Goal: Task Accomplishment & Management: Complete application form

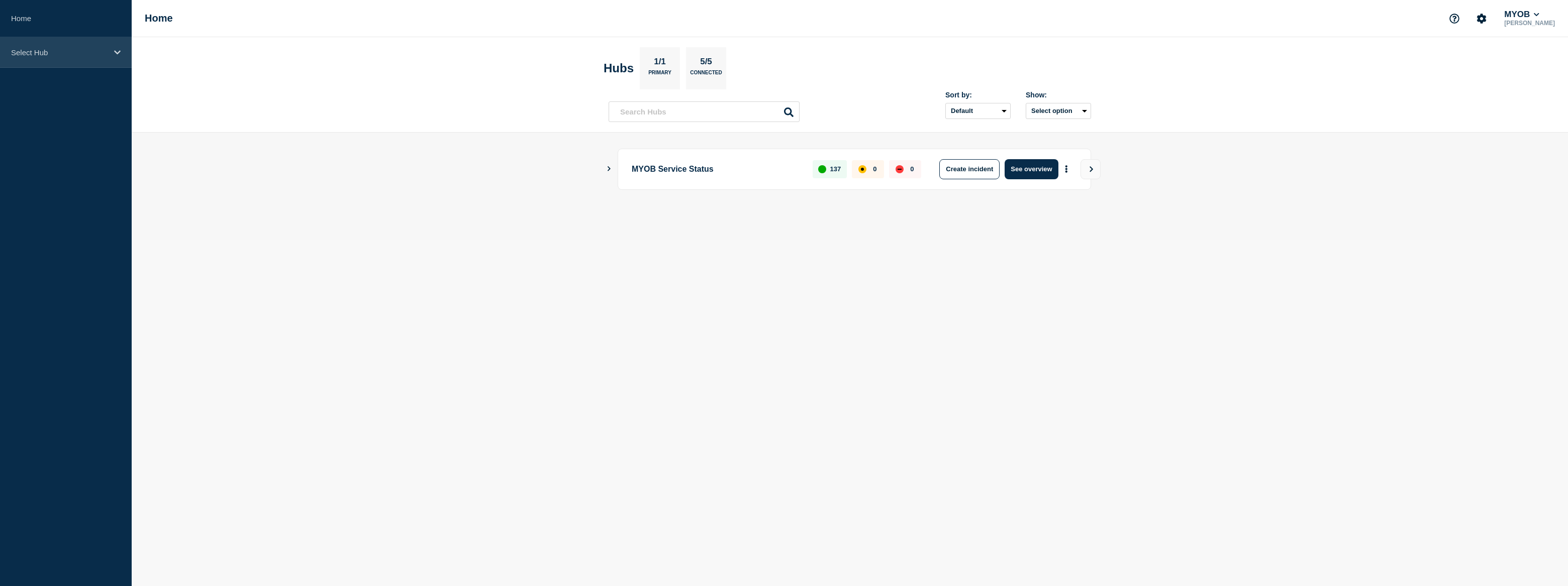
click at [76, 50] on p "Select Hub" at bounding box center [59, 53] width 96 height 9
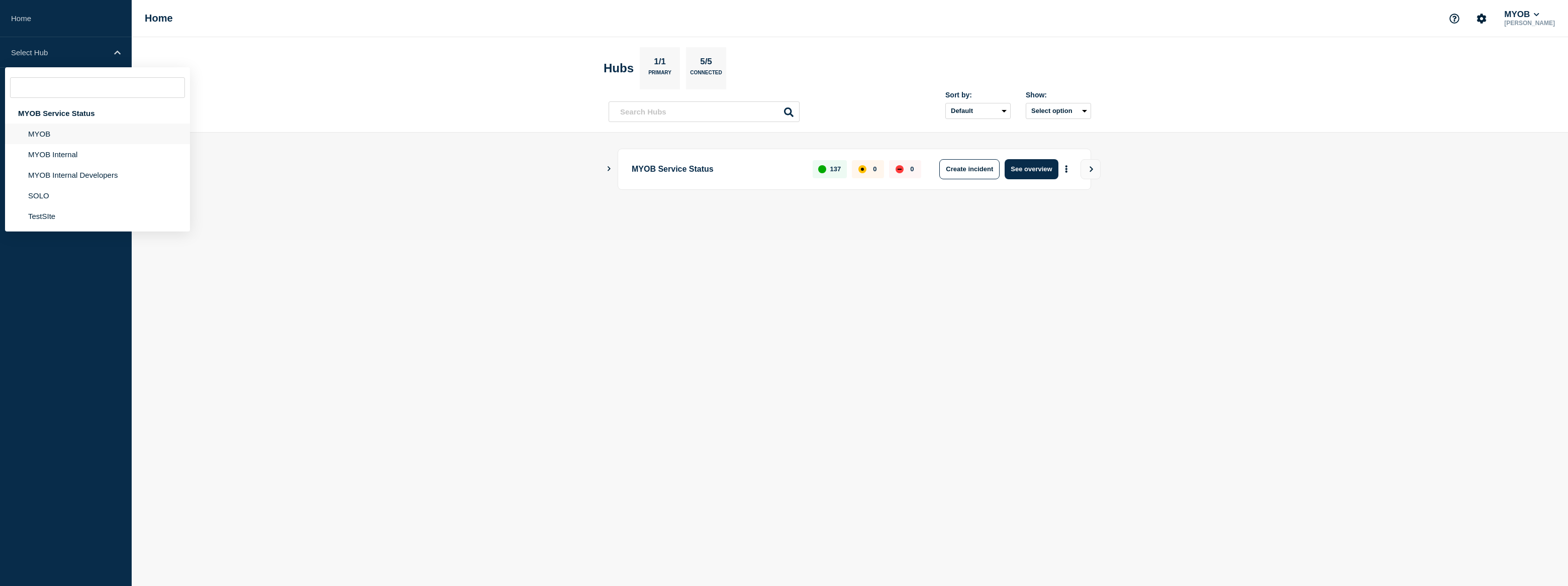
click at [50, 134] on li "MYOB" at bounding box center [98, 133] width 185 height 21
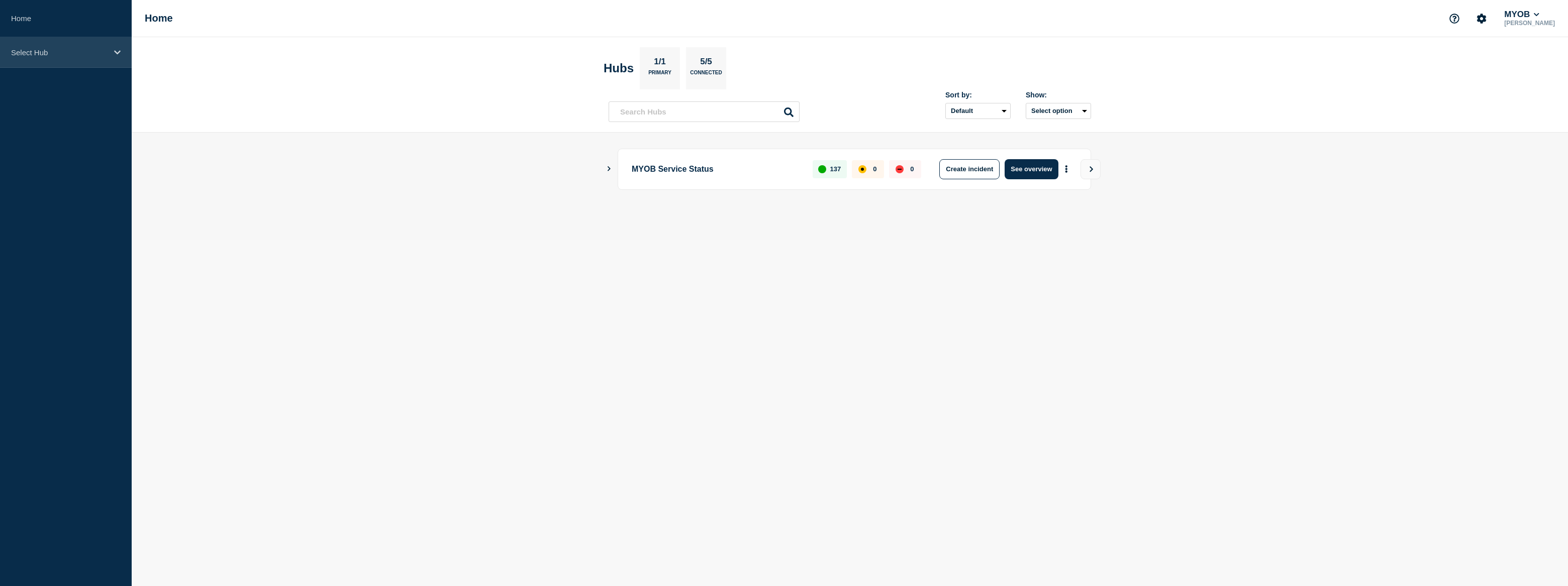
click at [35, 57] on div "Select Hub" at bounding box center [65, 52] width 132 height 31
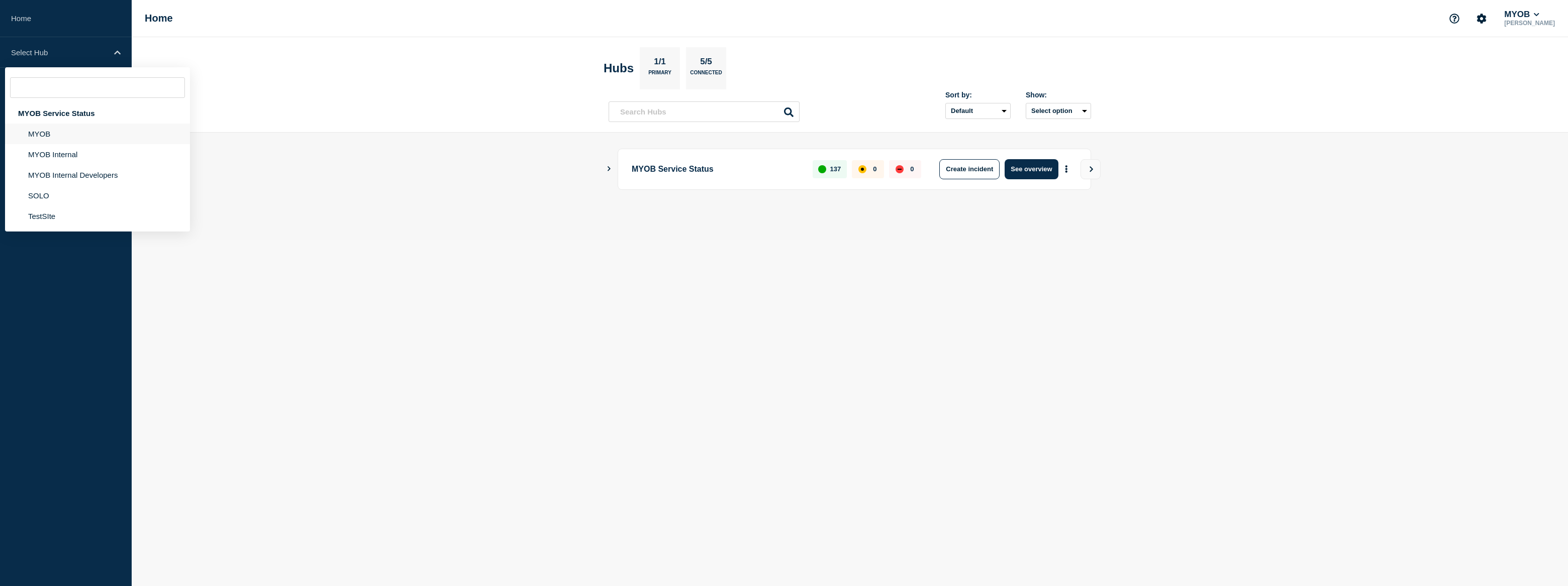
click at [59, 136] on li "MYOB" at bounding box center [98, 133] width 185 height 21
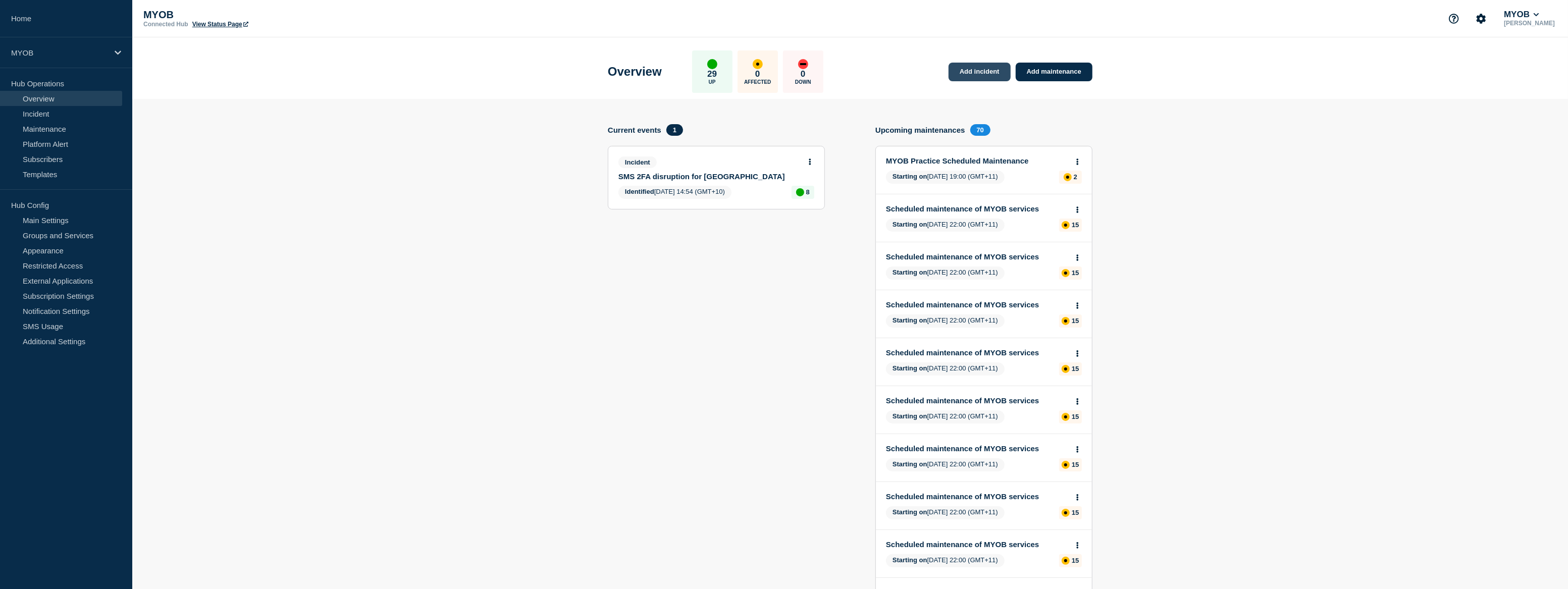
click at [979, 74] on link "Add incident" at bounding box center [980, 72] width 62 height 19
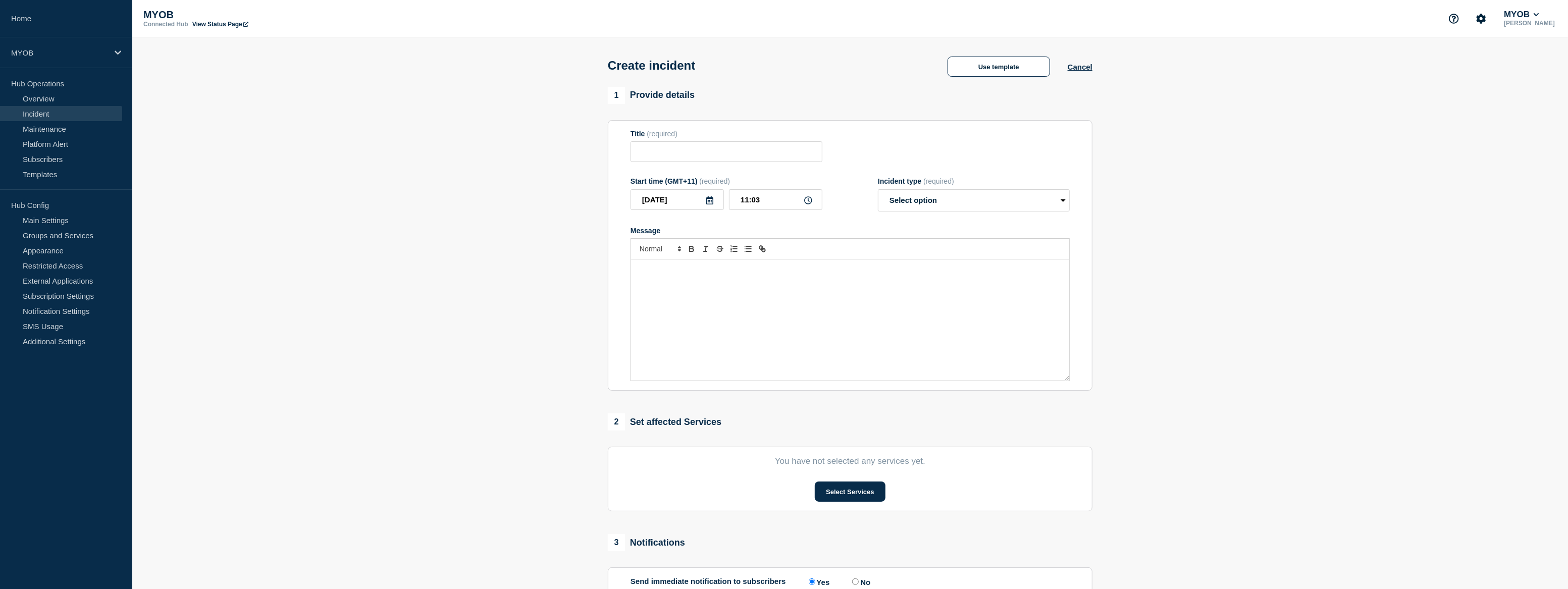
click at [669, 328] on div "Message" at bounding box center [849, 320] width 438 height 121
drag, startPoint x: 813, startPoint y: 287, endPoint x: 623, endPoint y: 267, distance: 191.0
click at [623, 267] on section "Title (required) Start time (GMT+11) (required) [DATE] 11:03 Incident type (req…" at bounding box center [850, 255] width 485 height 271
click at [655, 282] on div "Message" at bounding box center [849, 320] width 438 height 121
click at [869, 487] on button "Select Services" at bounding box center [849, 492] width 70 height 20
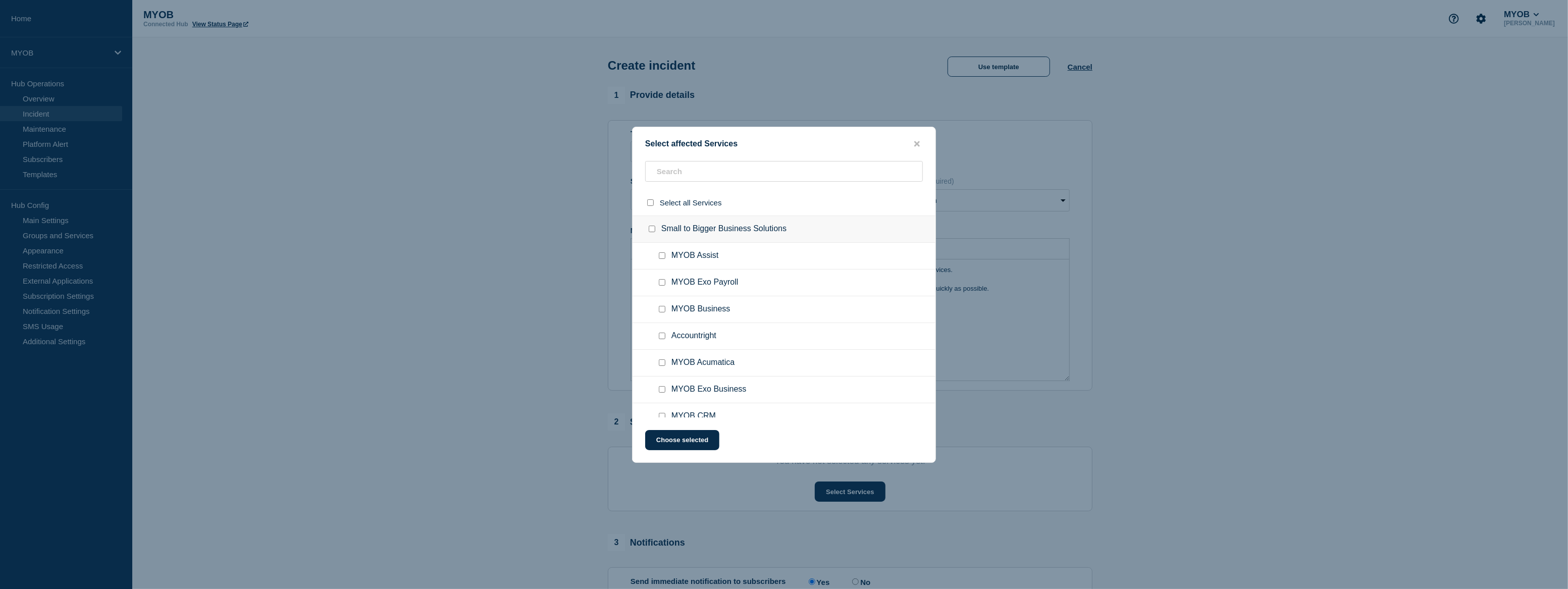
drag, startPoint x: 660, startPoint y: 310, endPoint x: 683, endPoint y: 379, distance: 72.7
click at [660, 310] on input "MYOB Business checkbox" at bounding box center [662, 309] width 6 height 6
checkbox input "true"
click at [686, 434] on button "Choose selected" at bounding box center [682, 440] width 74 height 20
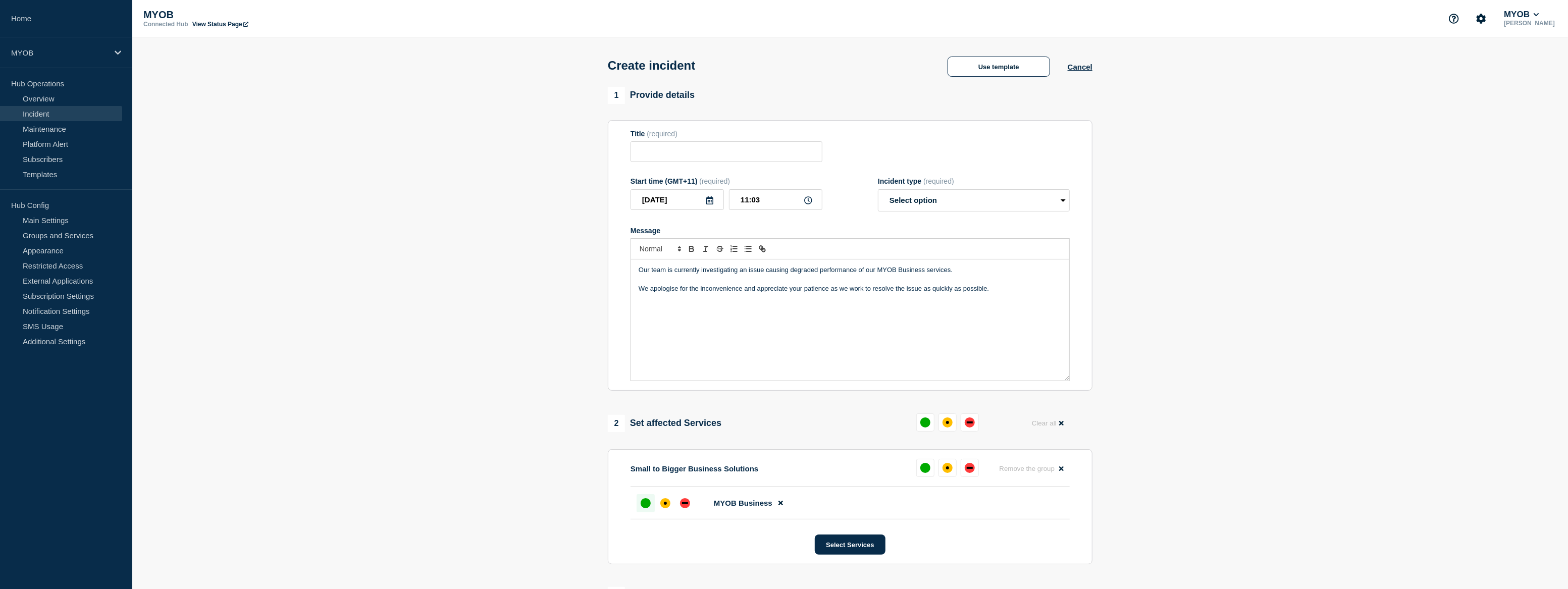
click at [641, 506] on div "up" at bounding box center [646, 503] width 10 height 10
click at [687, 155] on input "Title" at bounding box center [727, 152] width 192 height 21
type input "MYOB Business Degraded Performance."
click at [1062, 199] on select "Select option Investigating Identified Monitoring" at bounding box center [974, 200] width 192 height 22
click at [999, 68] on button "Use template" at bounding box center [999, 66] width 102 height 20
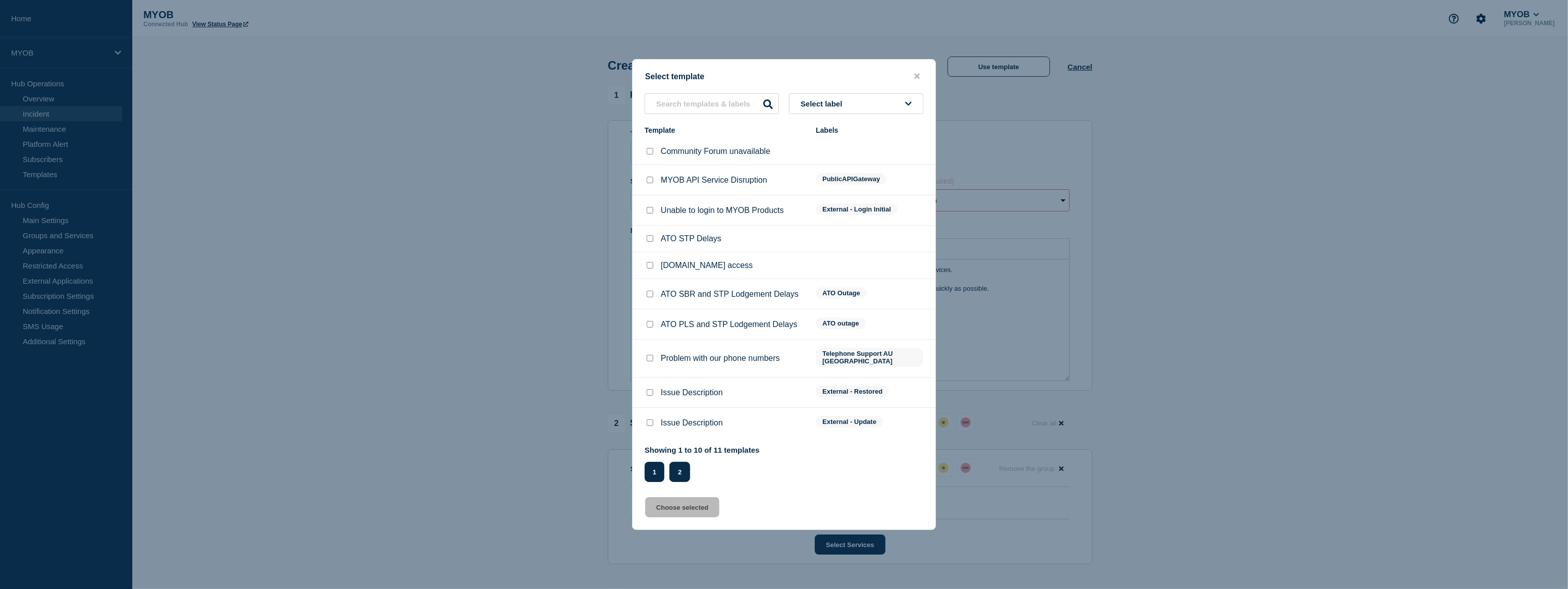
click at [681, 466] on button "2" at bounding box center [679, 472] width 21 height 20
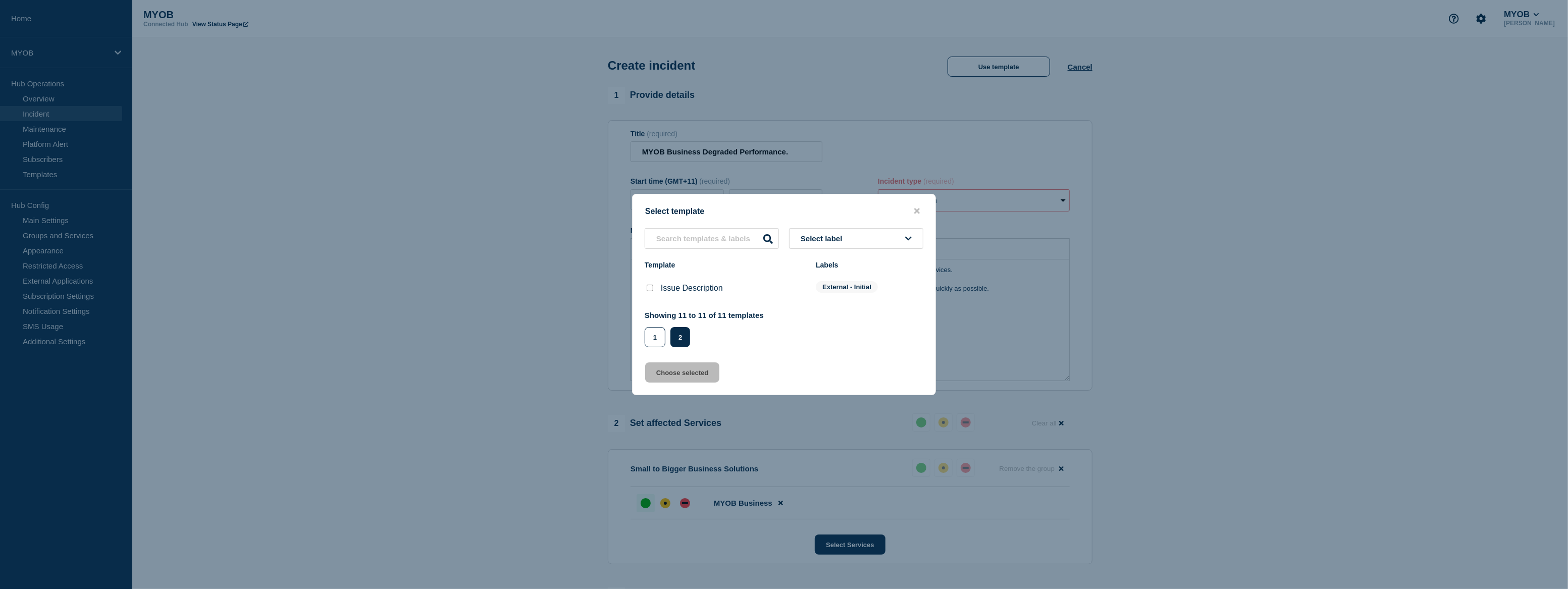
drag, startPoint x: 650, startPoint y: 288, endPoint x: 659, endPoint y: 300, distance: 15.0
click at [650, 289] on input "Issue Description checkbox" at bounding box center [650, 288] width 6 height 6
checkbox input "true"
click at [708, 379] on button "Choose selected" at bounding box center [682, 372] width 74 height 20
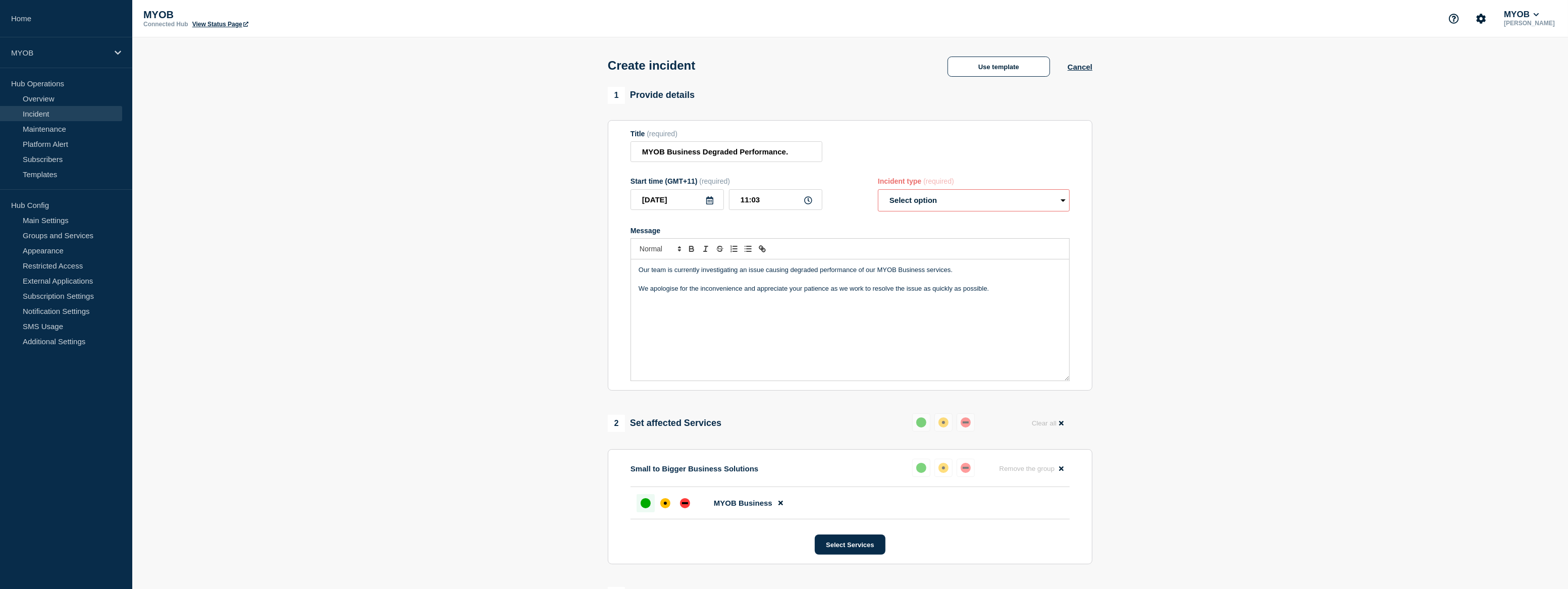
select select "investigating"
drag, startPoint x: 959, startPoint y: 288, endPoint x: 616, endPoint y: 274, distance: 343.3
click at [616, 274] on section "Title (required) MYOB Business Degraded Performance. Start time (GMT+11) (requi…" at bounding box center [850, 255] width 485 height 271
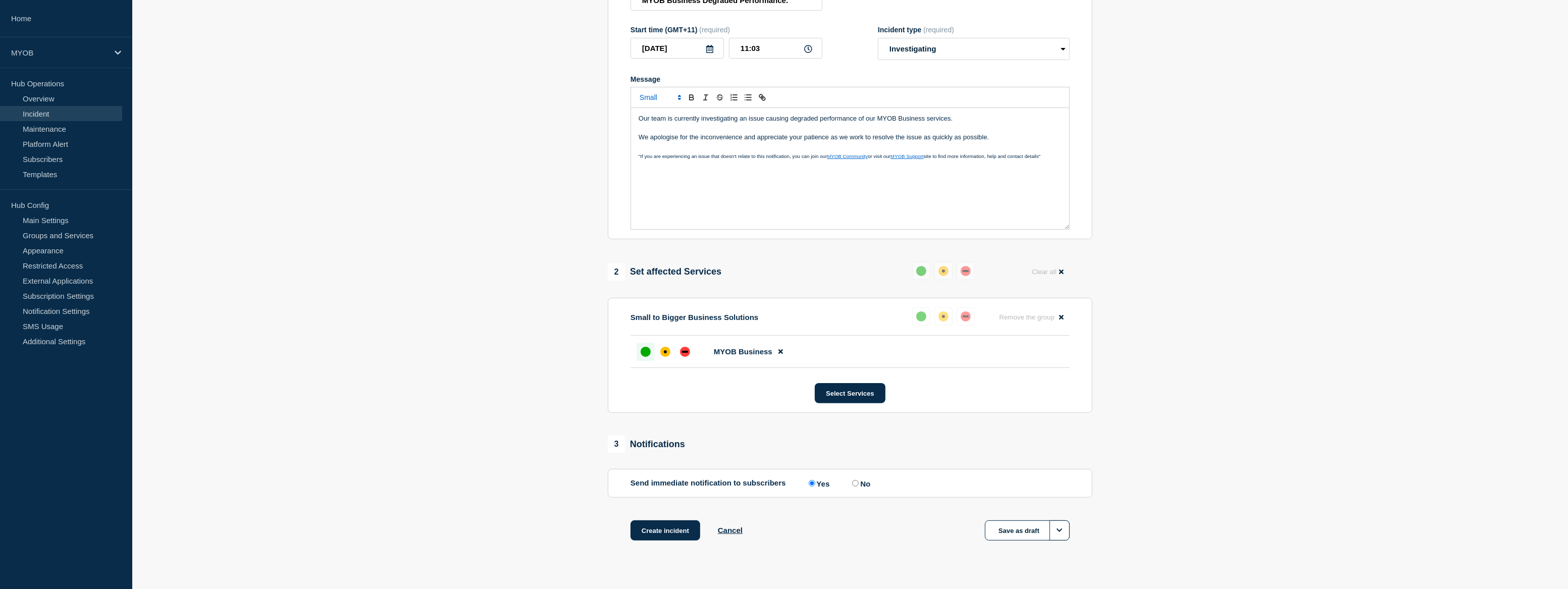
scroll to position [171, 0]
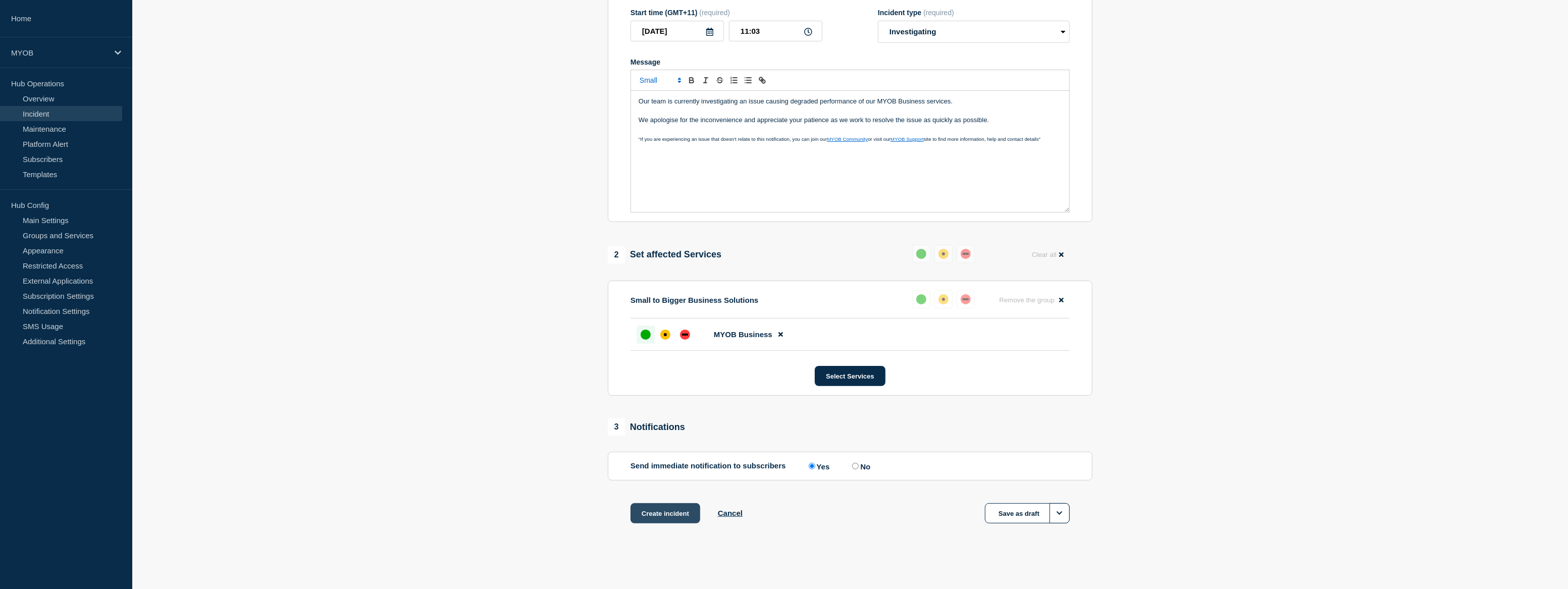
click at [677, 513] on button "Create incident" at bounding box center [665, 513] width 70 height 20
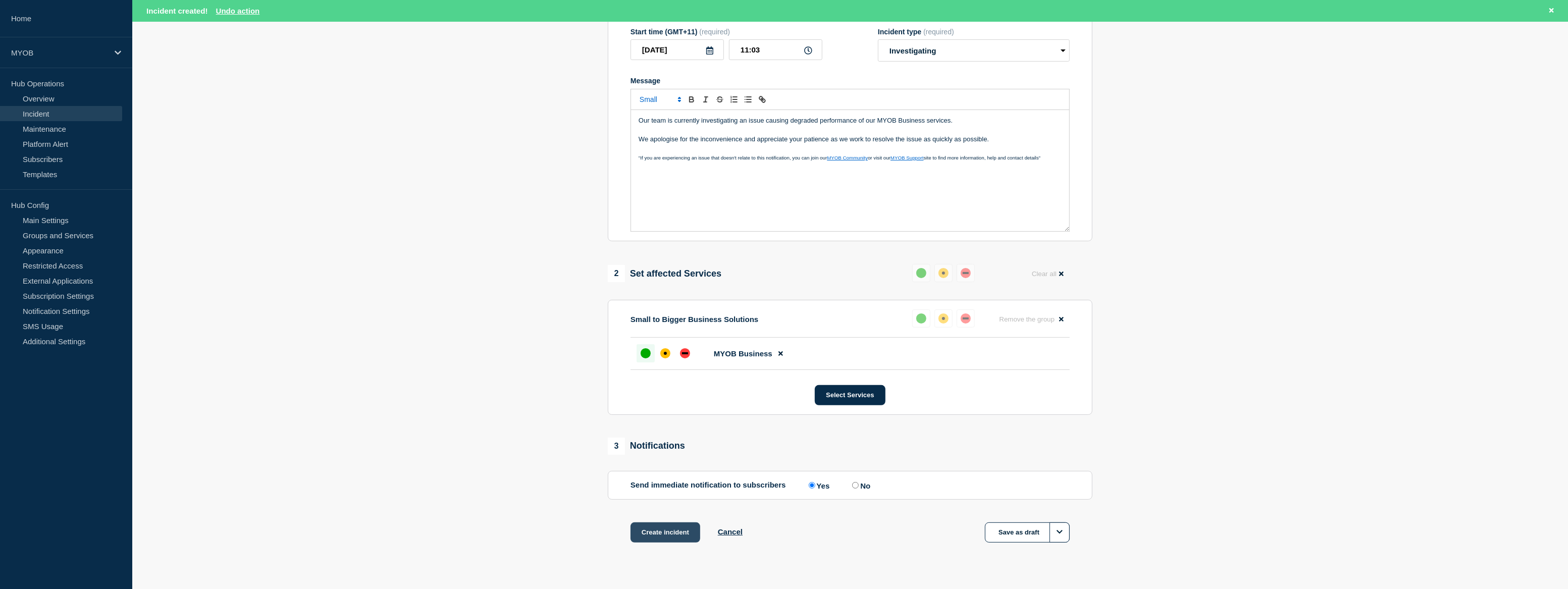
scroll to position [192, 0]
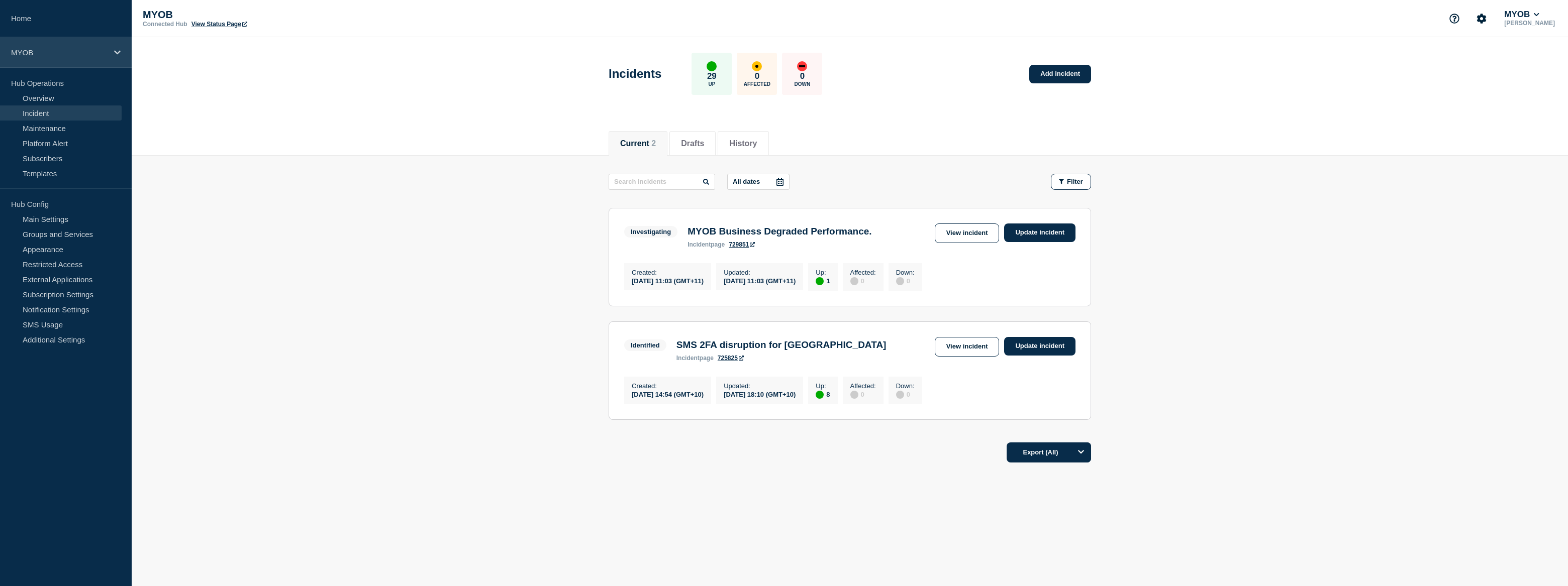
click at [71, 57] on div "MYOB" at bounding box center [65, 52] width 132 height 31
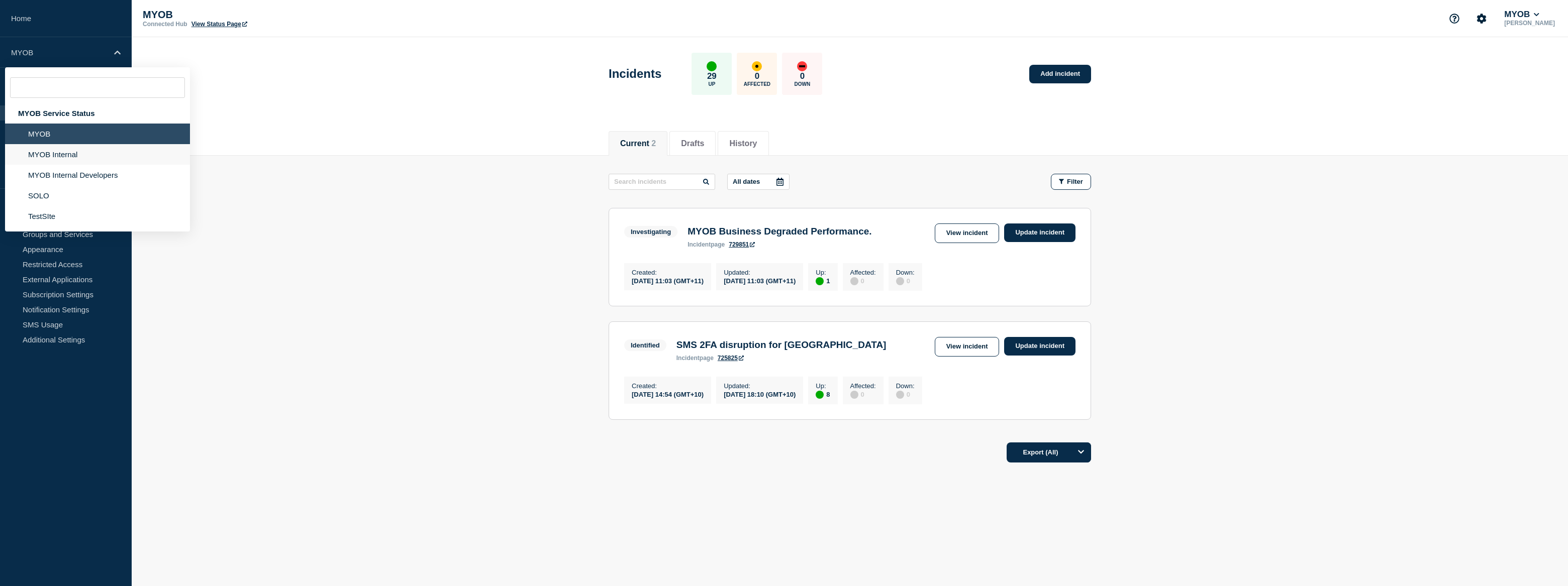
click at [84, 158] on li "MYOB Internal" at bounding box center [98, 154] width 185 height 21
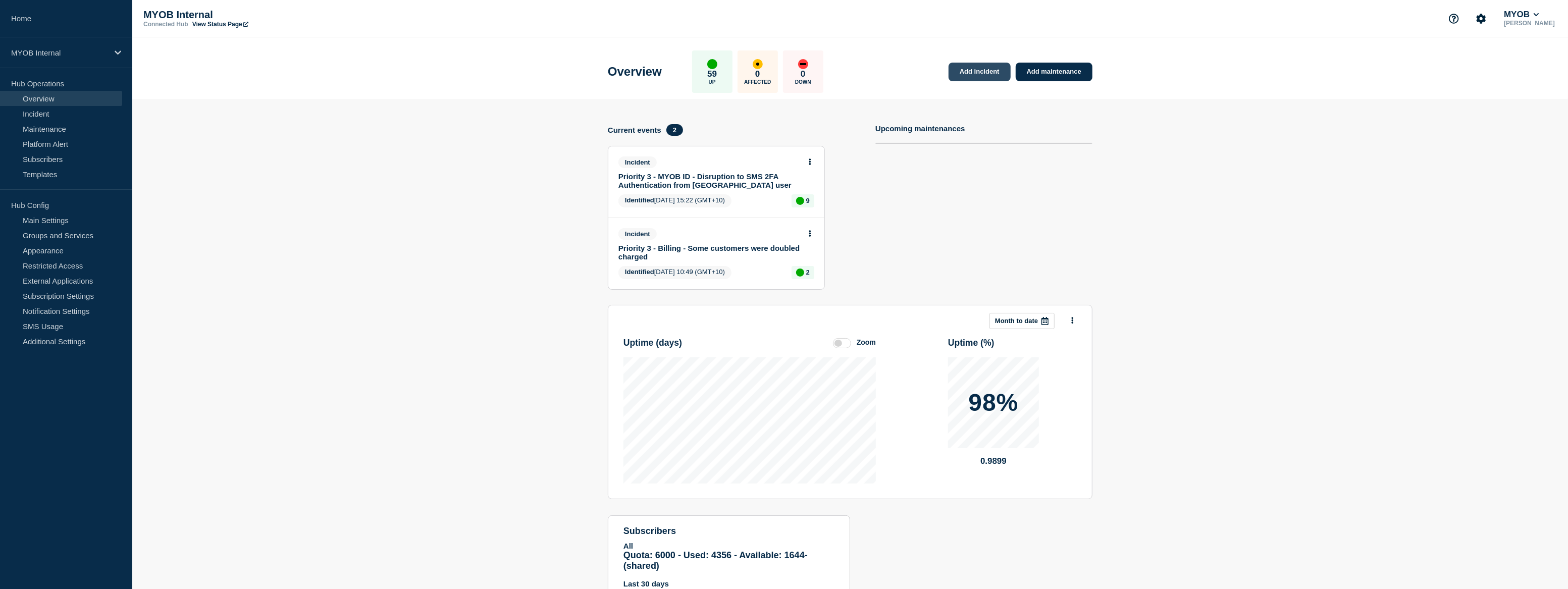
click at [988, 74] on link "Add incident" at bounding box center [980, 72] width 62 height 19
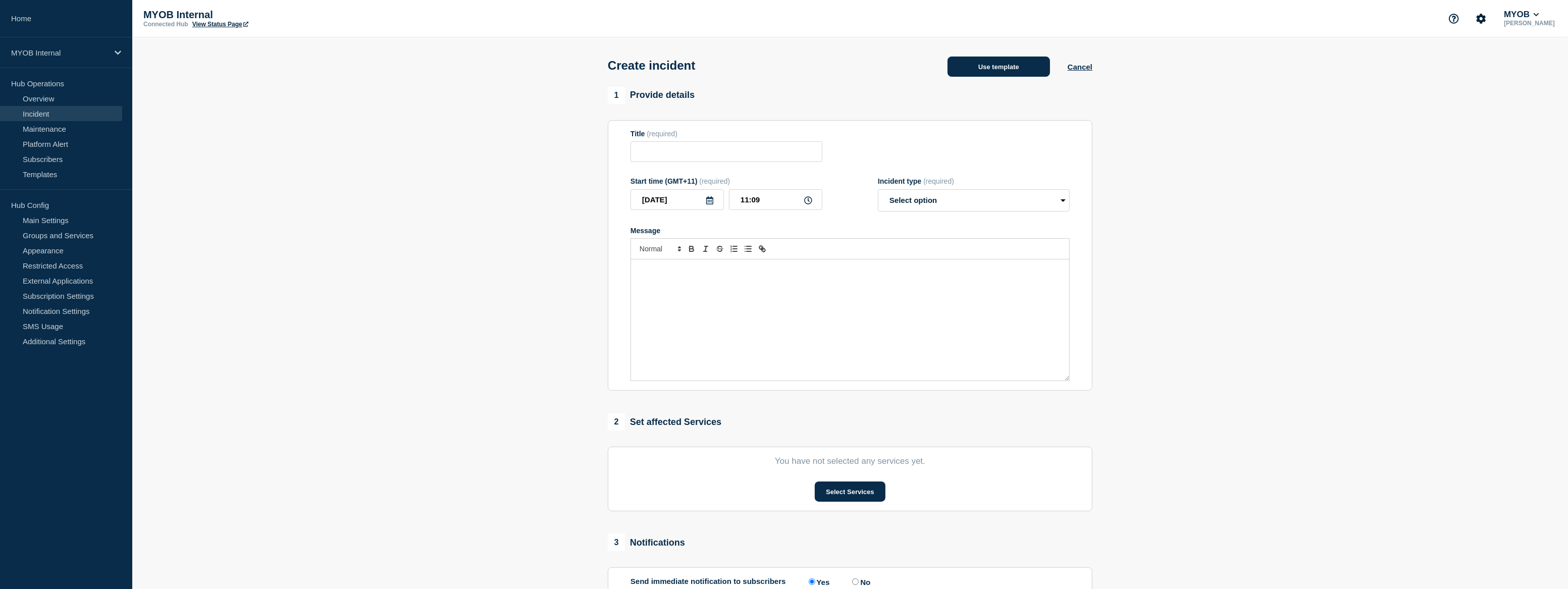
click at [1004, 63] on button "Use template" at bounding box center [999, 66] width 102 height 20
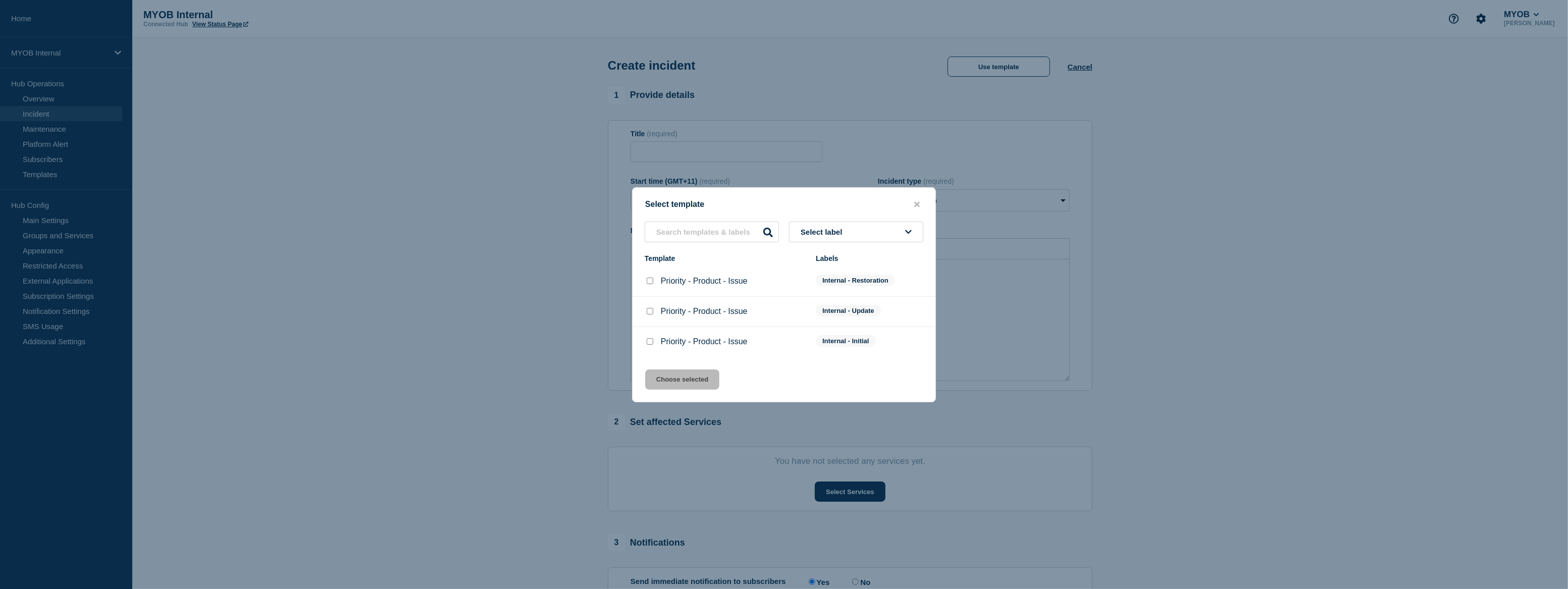
click at [647, 341] on input "Priority - Product - Issue checkbox" at bounding box center [650, 341] width 6 height 6
checkbox input "true"
click at [707, 388] on button "Choose selected" at bounding box center [682, 380] width 74 height 20
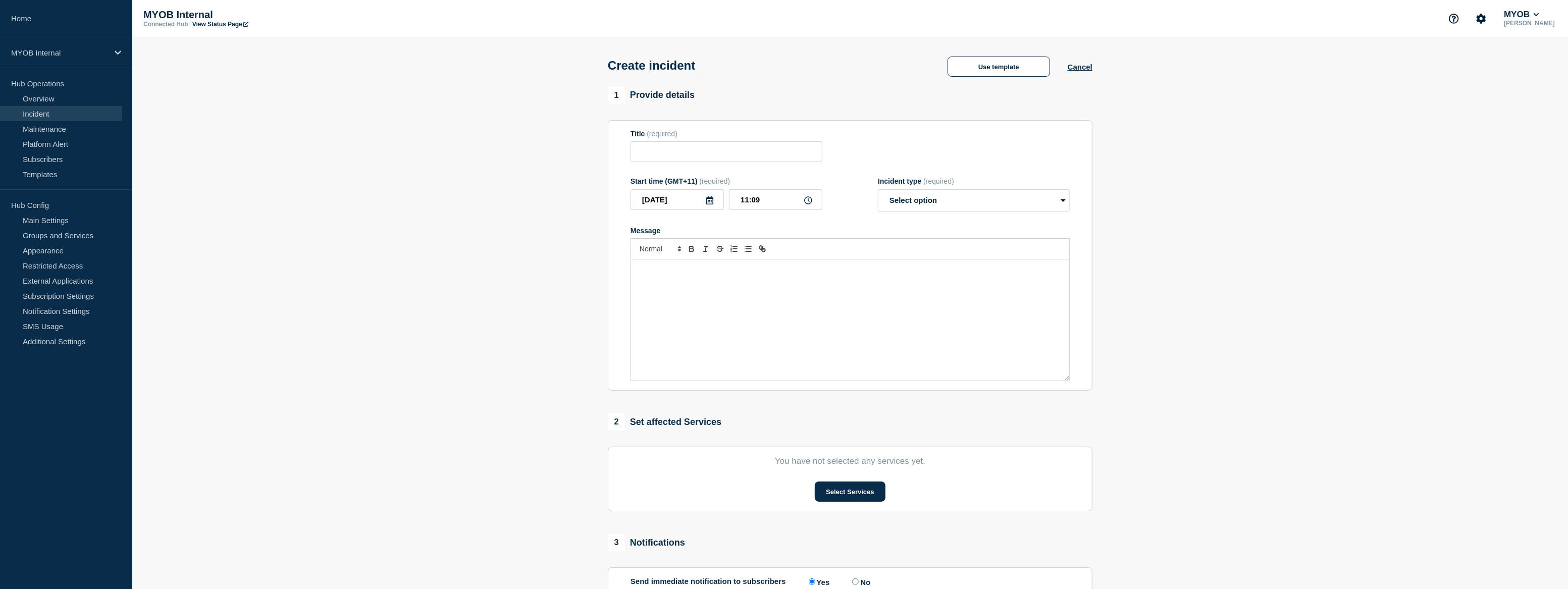
type input "Priority - Product - Issue"
select select "investigating"
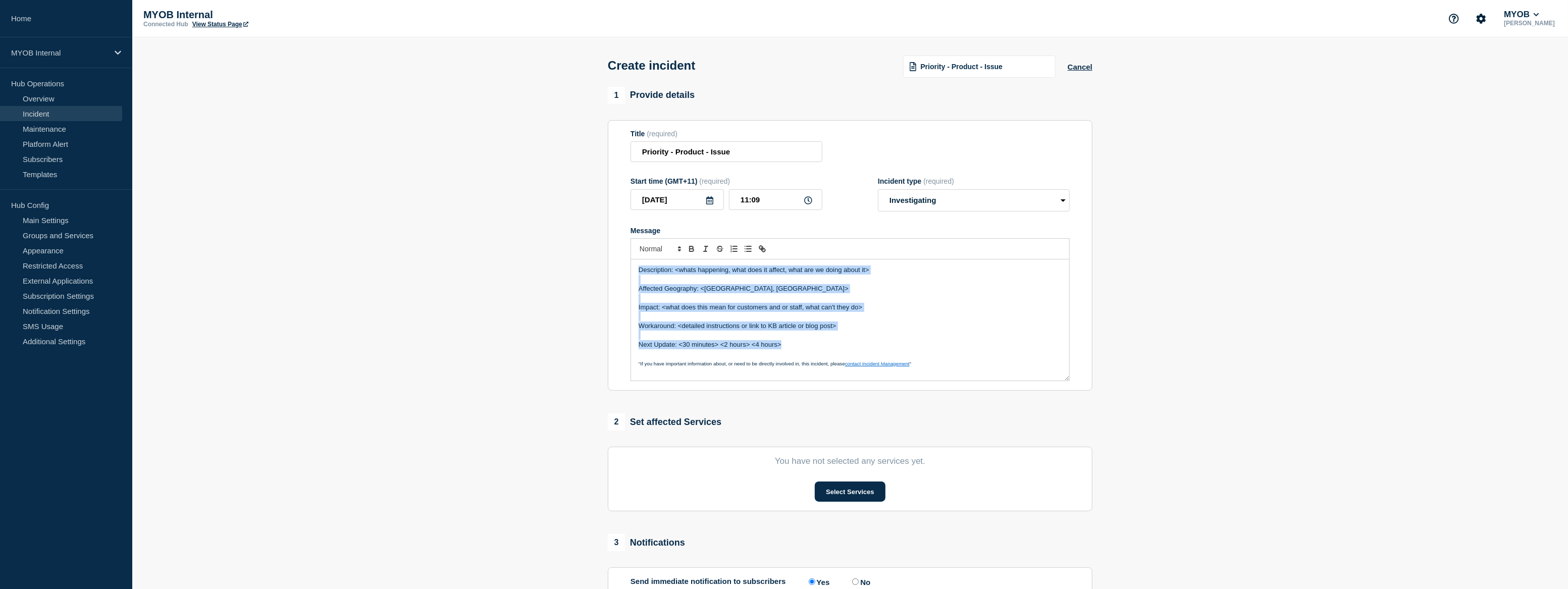
drag, startPoint x: 789, startPoint y: 348, endPoint x: 613, endPoint y: 261, distance: 196.3
click at [613, 261] on section "Title (required) Priority - Product - Issue Start time (GMT+11) (required) 2025…" at bounding box center [850, 255] width 485 height 271
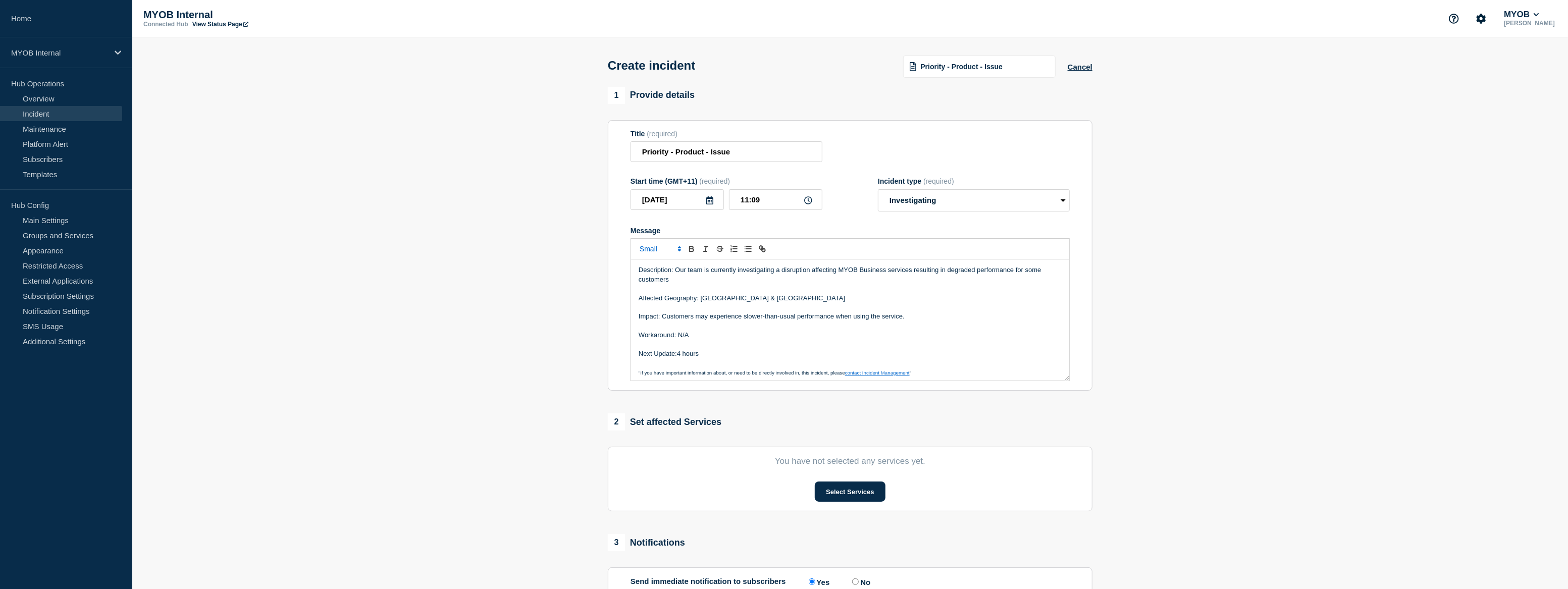
scroll to position [3, 0]
click at [868, 494] on button "Select Services" at bounding box center [849, 492] width 70 height 20
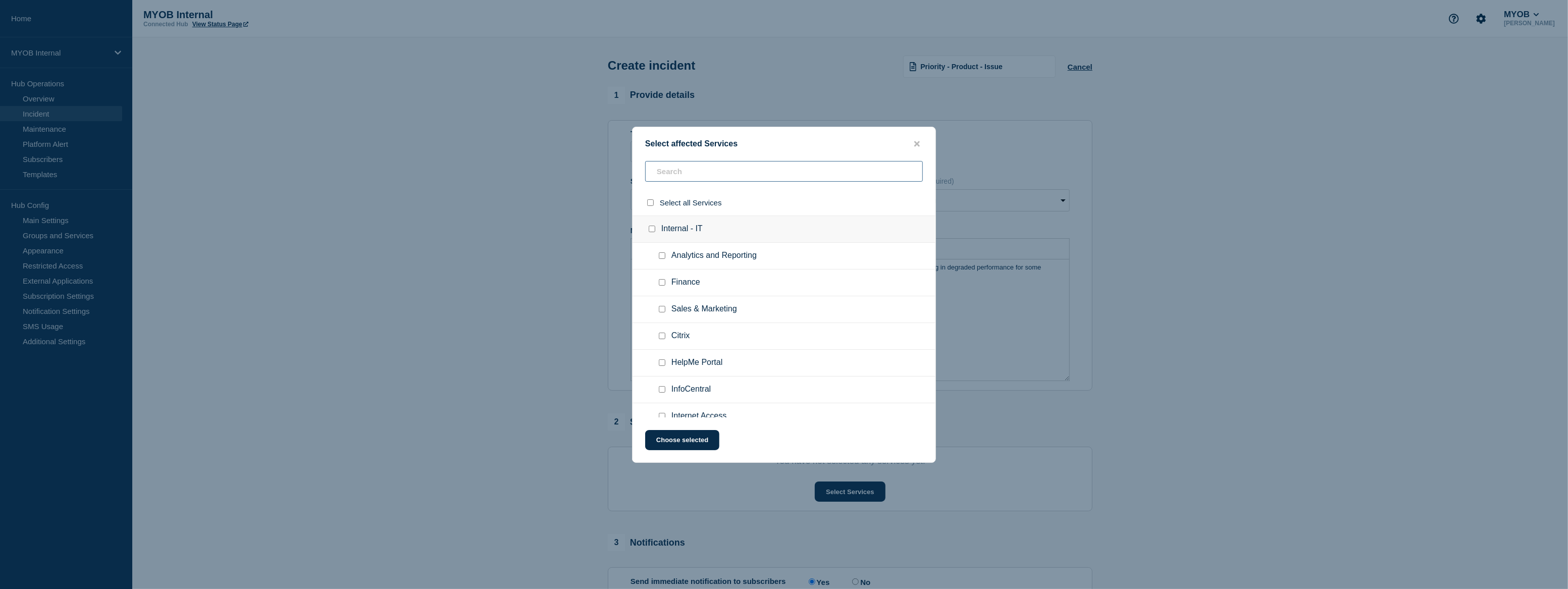
click at [702, 167] on input "text" at bounding box center [784, 171] width 277 height 21
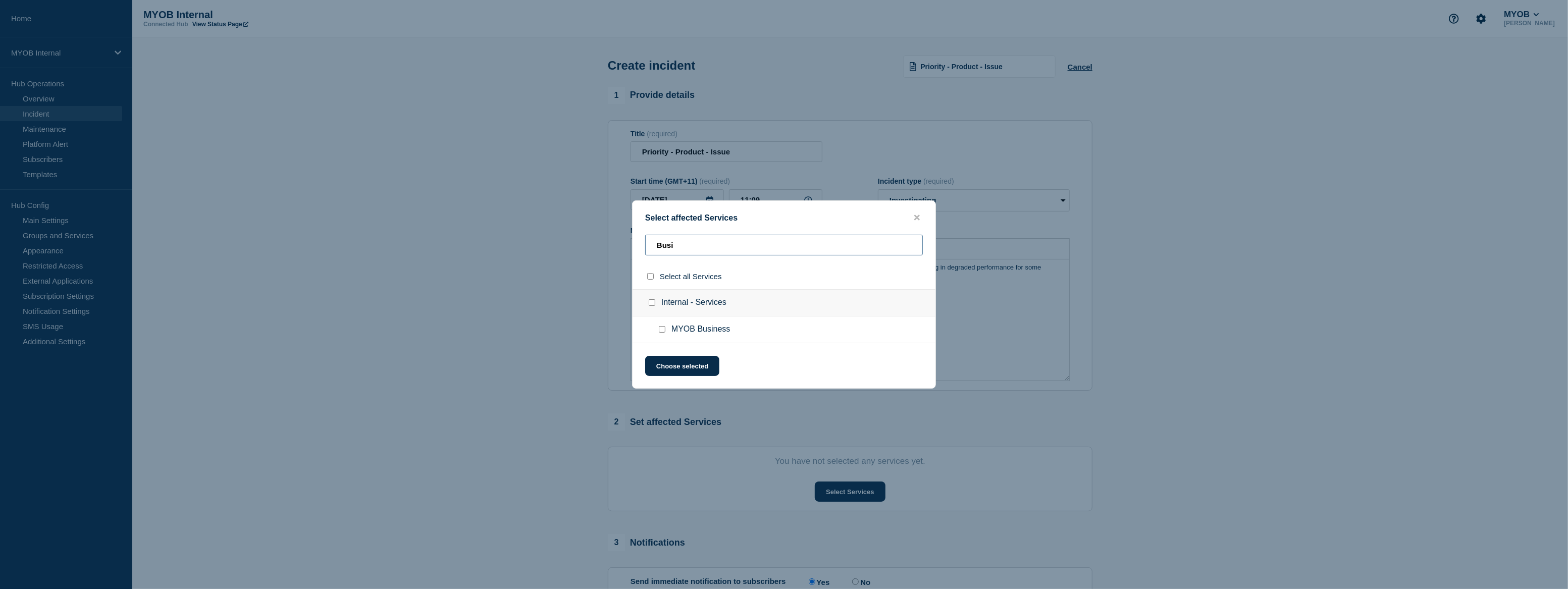
type input "Busi"
click at [659, 329] on input "MYOB Business checkbox" at bounding box center [662, 329] width 6 height 6
checkbox input "true"
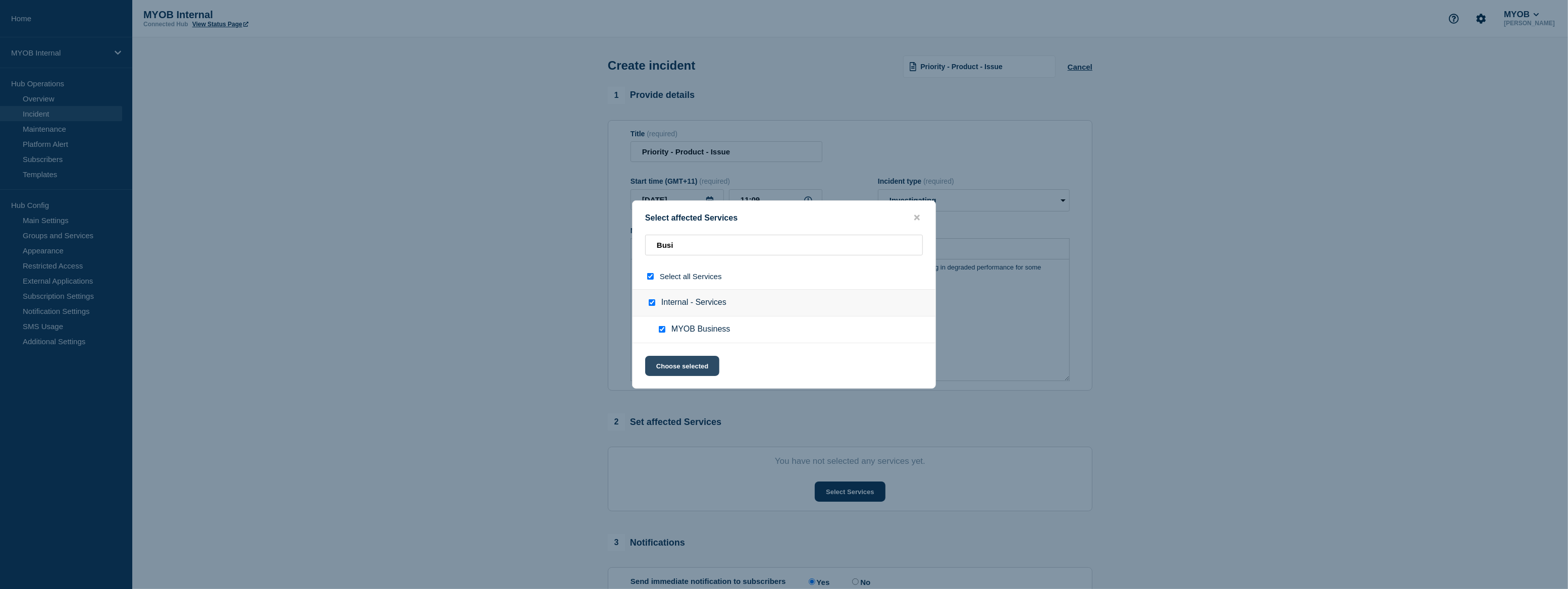
click at [681, 365] on button "Choose selected" at bounding box center [682, 366] width 74 height 20
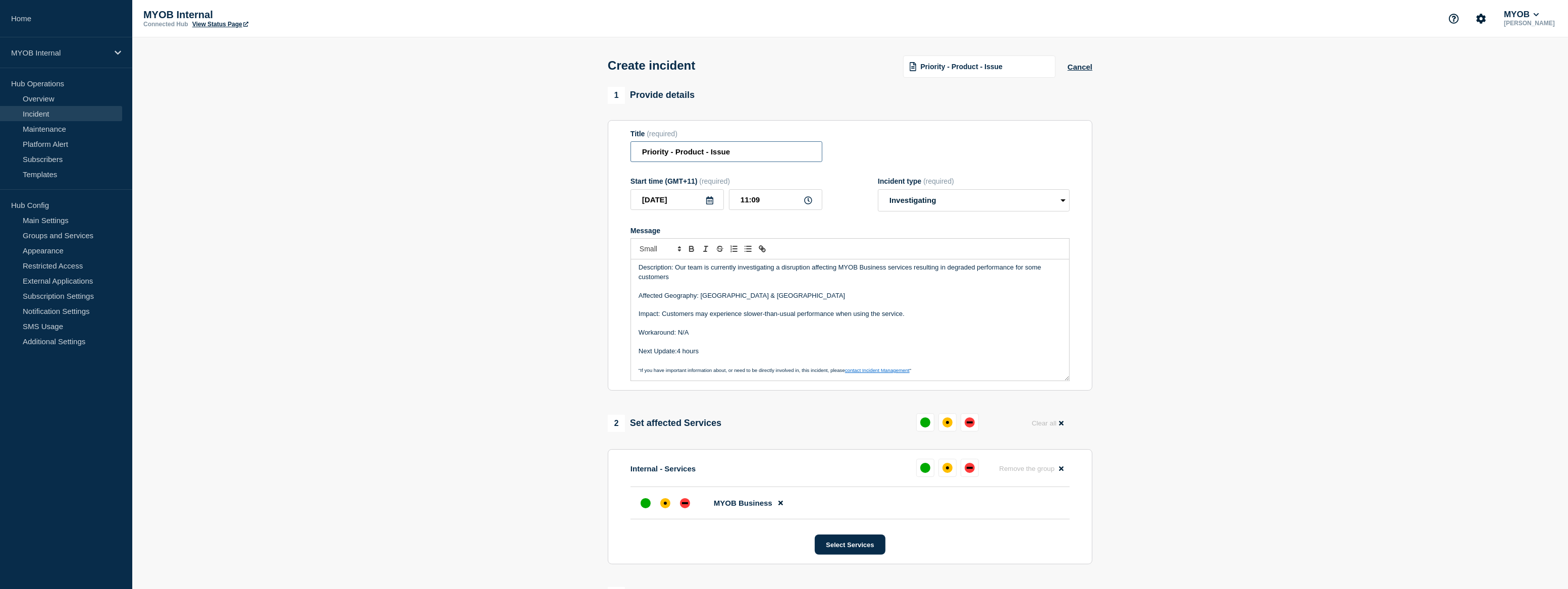
click at [668, 156] on input "Priority - Product - Issue" at bounding box center [727, 152] width 192 height 21
click at [701, 154] on input "Priority 3 - Product - Issue" at bounding box center [727, 152] width 192 height 21
drag, startPoint x: 1285, startPoint y: 255, endPoint x: 1172, endPoint y: 252, distance: 113.0
click at [1280, 254] on section "1 Provide details Title (required) Priority 3 - MYOB Business - Issue Start tim…" at bounding box center [850, 402] width 1436 height 631
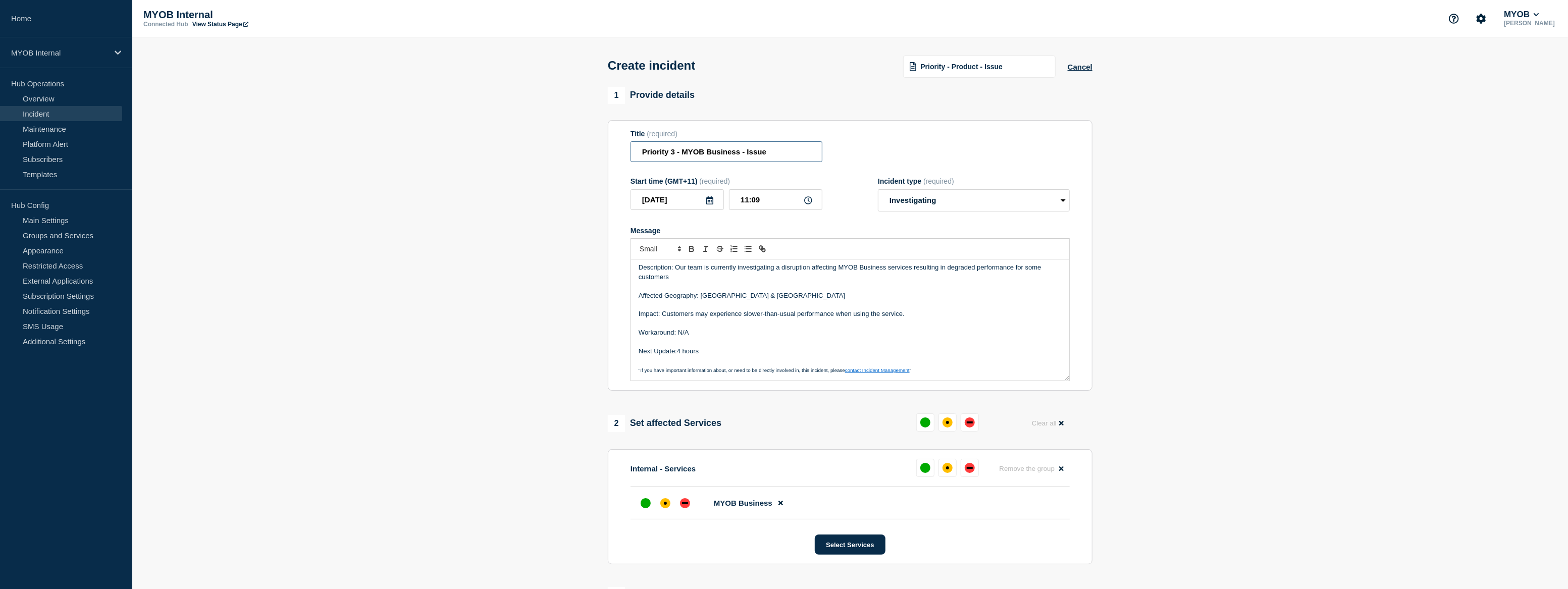
click at [758, 155] on input "Priority 3 - MYOB Business - Issue" at bounding box center [727, 152] width 192 height 21
paste input "Users experienced latency with the service."
type input "Priority 3 - MYOB Business - Users experienced latency with the service."
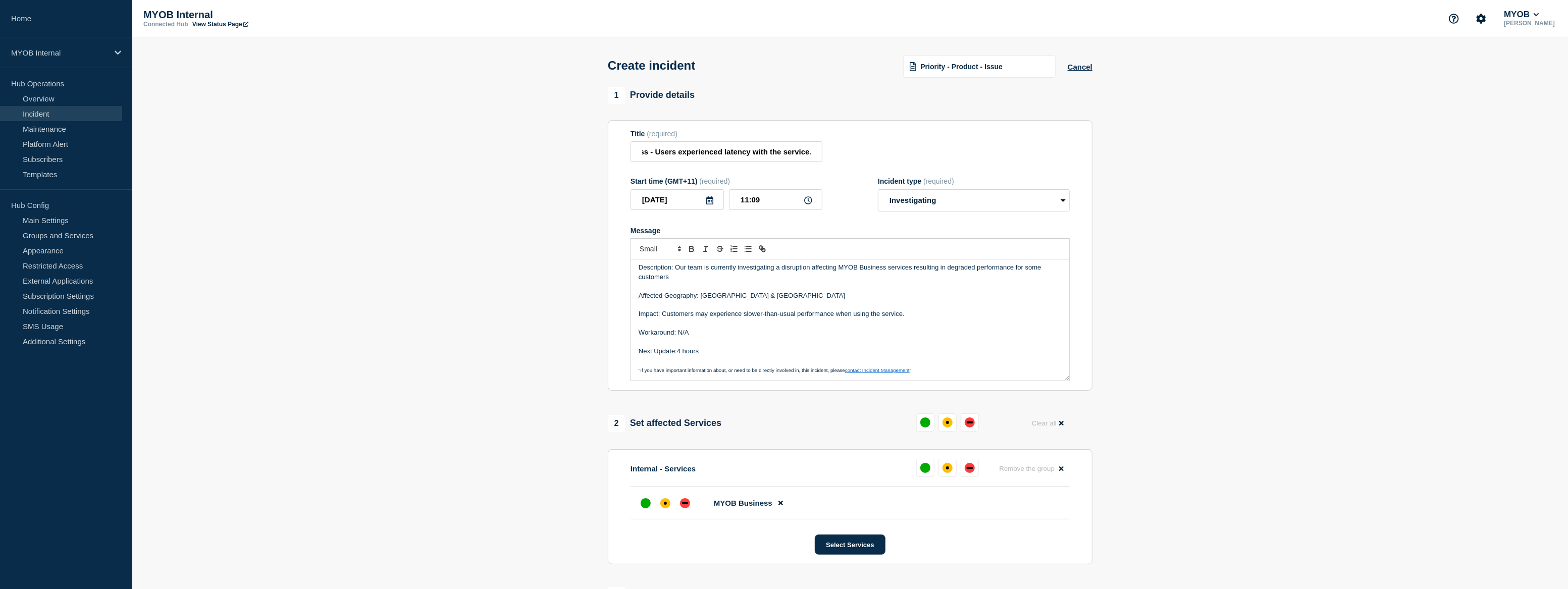
scroll to position [0, 0]
click at [1253, 190] on section "1 Provide details Title (required) Priority 3 - MYOB Business - Users experienc…" at bounding box center [850, 402] width 1436 height 631
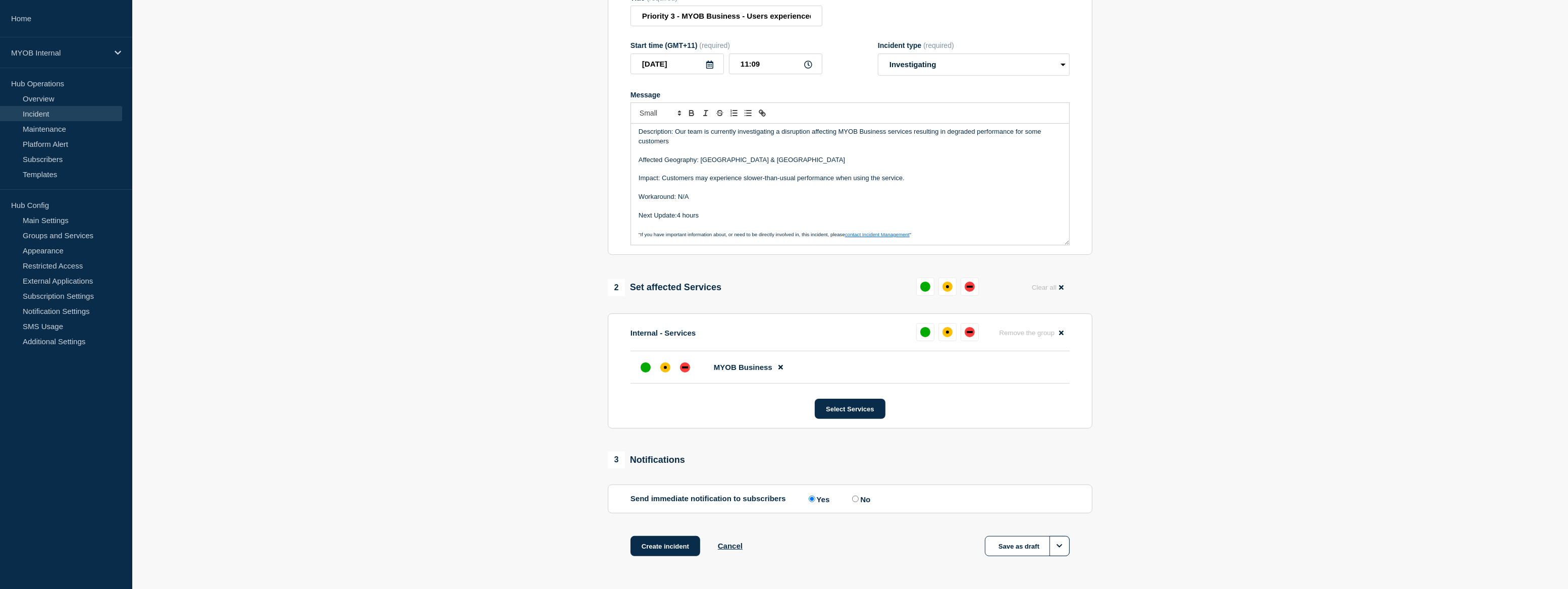
scroll to position [171, 0]
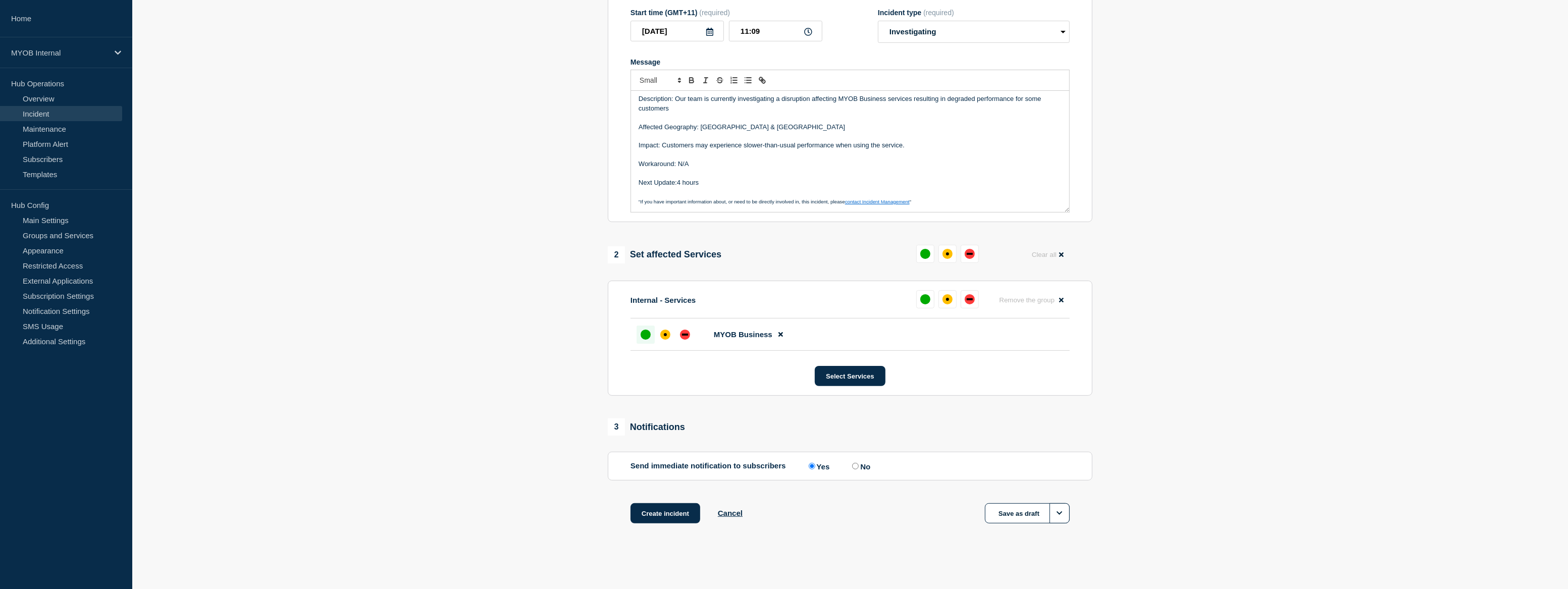
click at [644, 332] on div "up" at bounding box center [646, 335] width 10 height 10
click at [672, 516] on button "Create incident" at bounding box center [665, 513] width 70 height 20
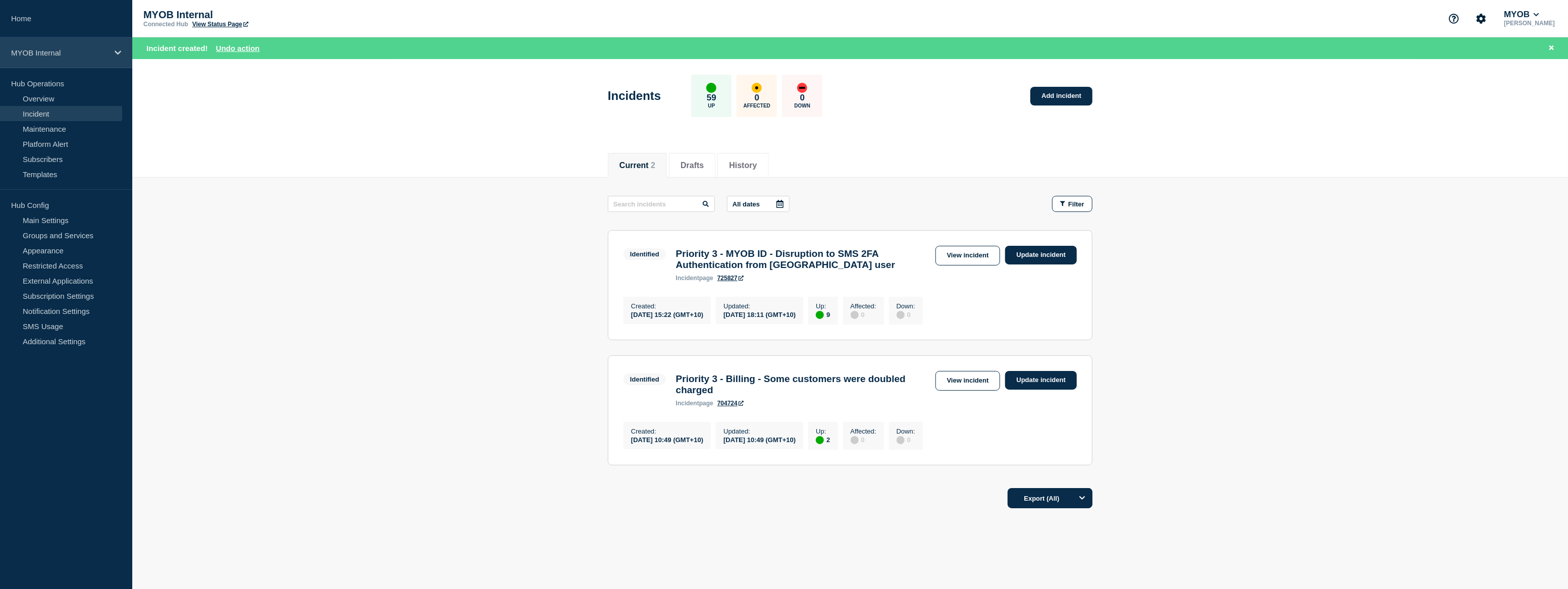
click at [54, 56] on p "MYOB Internal" at bounding box center [59, 53] width 97 height 9
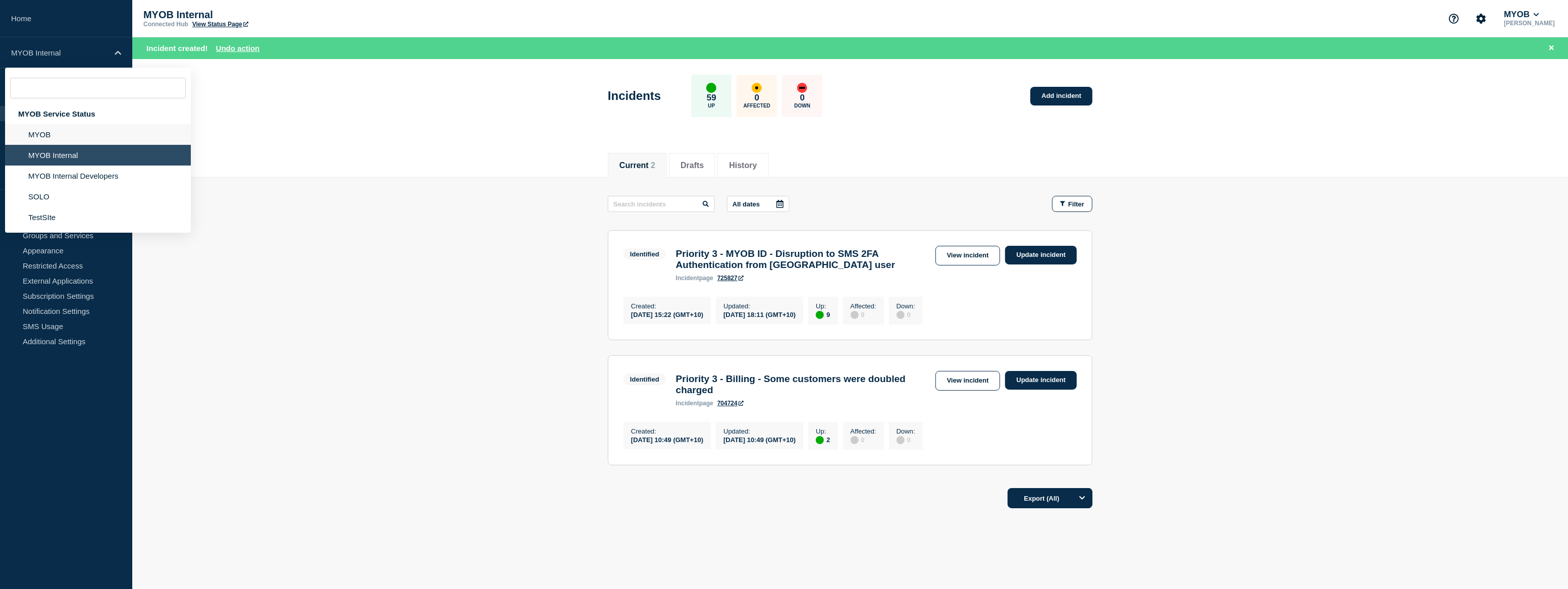
click at [55, 130] on li "MYOB" at bounding box center [98, 134] width 186 height 21
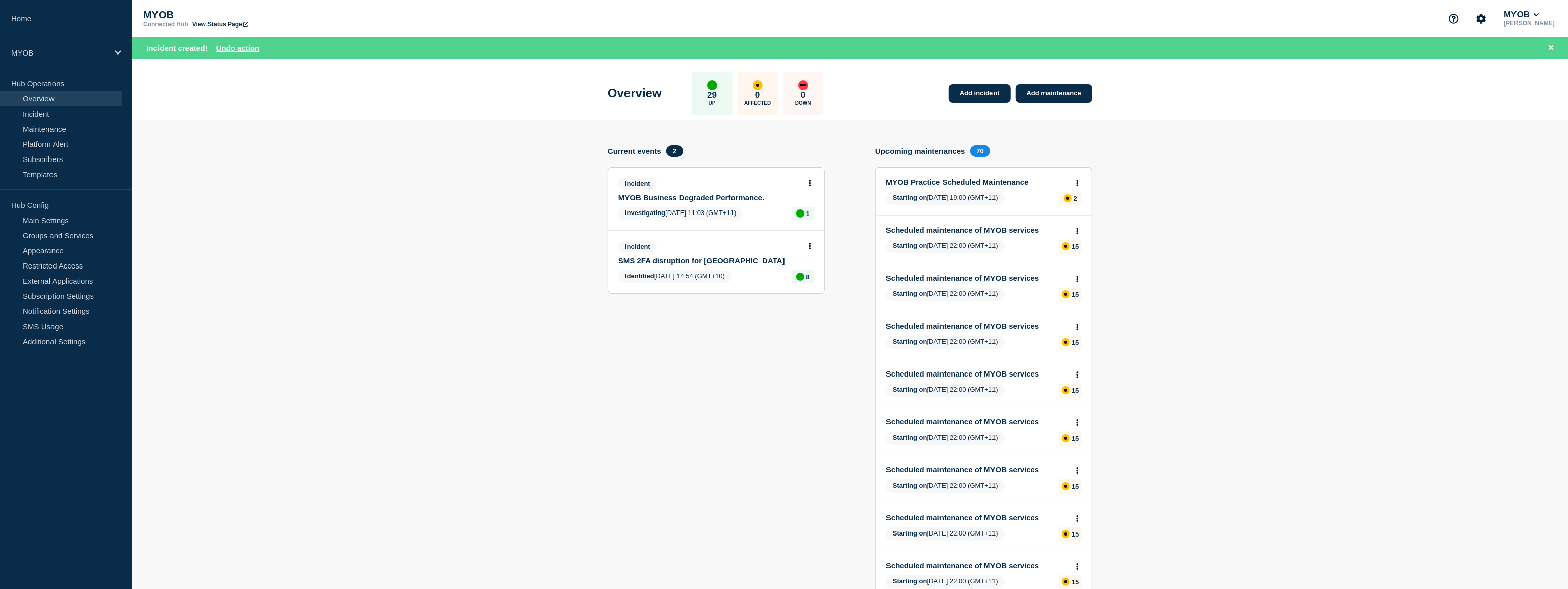
click at [722, 196] on link "MYOB Business Degraded Performance." at bounding box center [709, 198] width 182 height 9
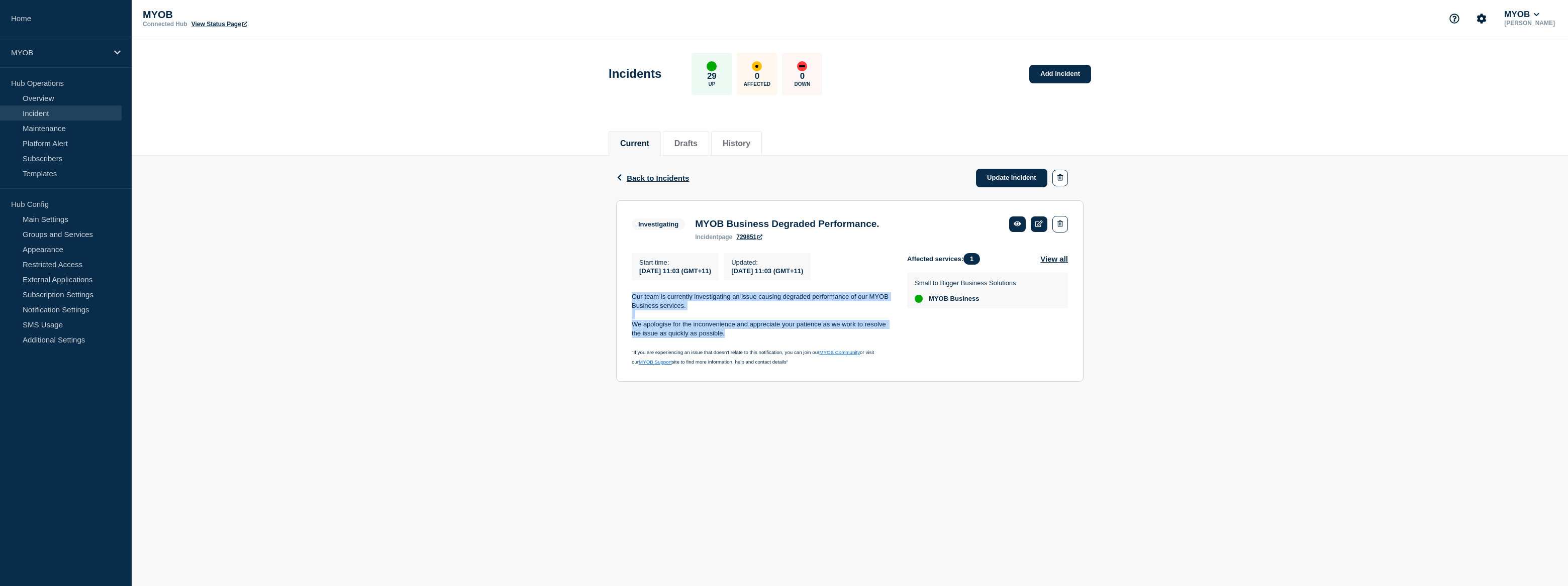
drag, startPoint x: 740, startPoint y: 340, endPoint x: 623, endPoint y: 296, distance: 125.0
click at [623, 296] on section "Investigating MYOB Business Degraded Performance. incident page 729851 Start ti…" at bounding box center [849, 291] width 468 height 182
copy div "Our team is currently investigating an issue causing degraded performance of ou…"
